Goal: Information Seeking & Learning: Learn about a topic

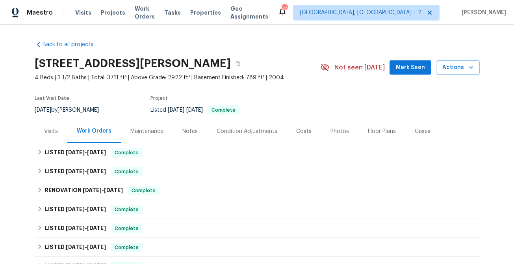
click at [371, 132] on div "Floor Plans" at bounding box center [382, 131] width 28 height 8
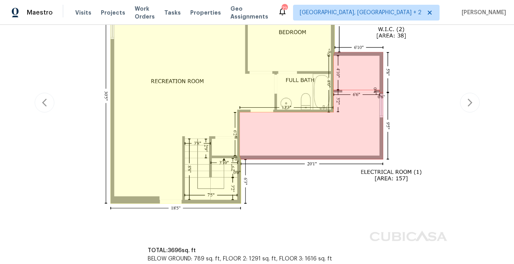
scroll to position [318, 0]
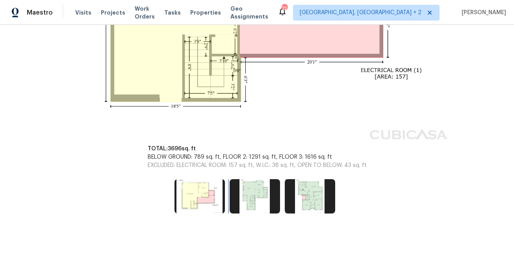
click at [254, 199] on img at bounding box center [255, 196] width 50 height 34
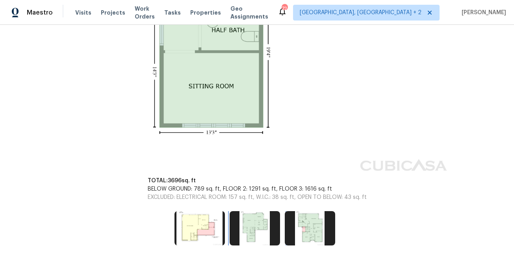
scroll to position [451, 0]
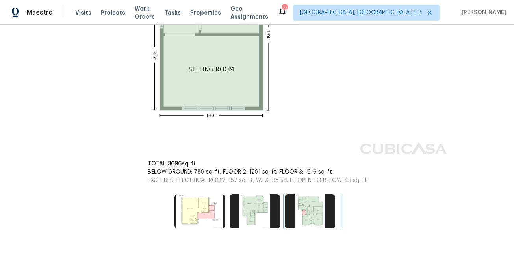
click at [314, 211] on img at bounding box center [310, 211] width 50 height 34
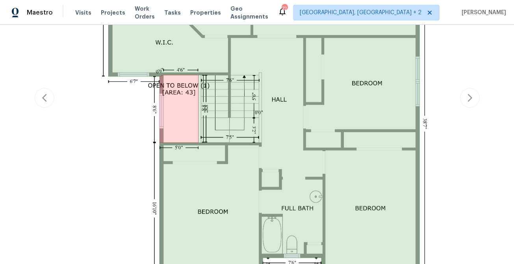
scroll to position [302, 0]
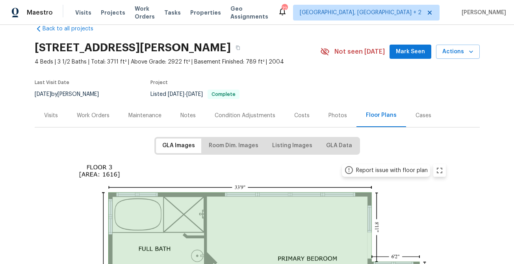
click at [335, 116] on div "Photos" at bounding box center [338, 115] width 19 height 8
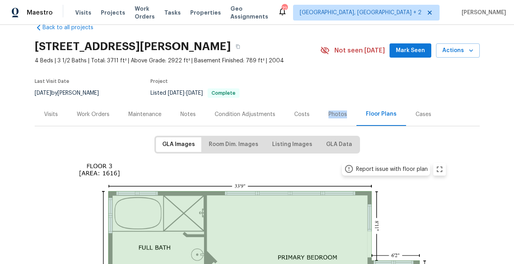
click at [335, 116] on div "Photos" at bounding box center [338, 114] width 19 height 8
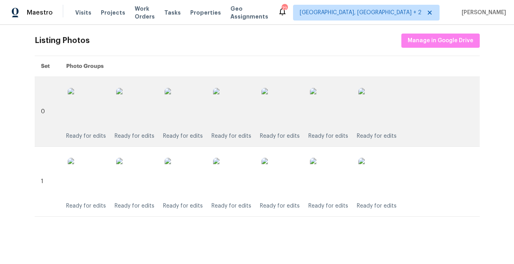
scroll to position [0, 0]
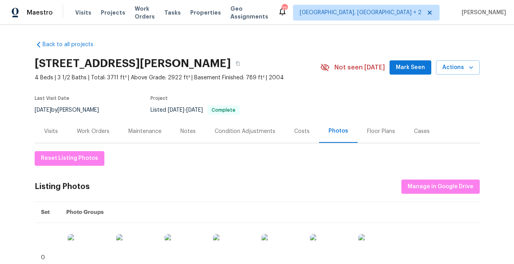
click at [375, 131] on div "Floor Plans" at bounding box center [381, 131] width 28 height 8
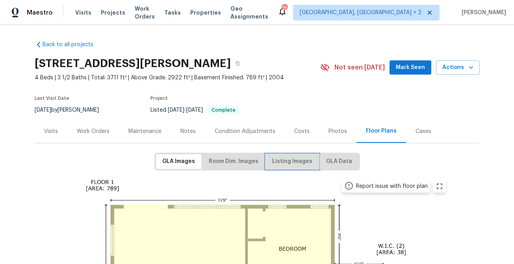
click at [288, 161] on span "Listing Images" at bounding box center [292, 161] width 40 height 10
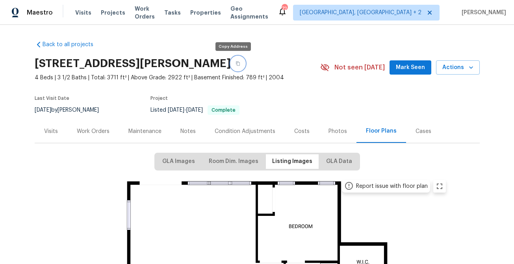
click at [234, 64] on button "button" at bounding box center [238, 63] width 14 height 14
